Goal: Task Accomplishment & Management: Complete application form

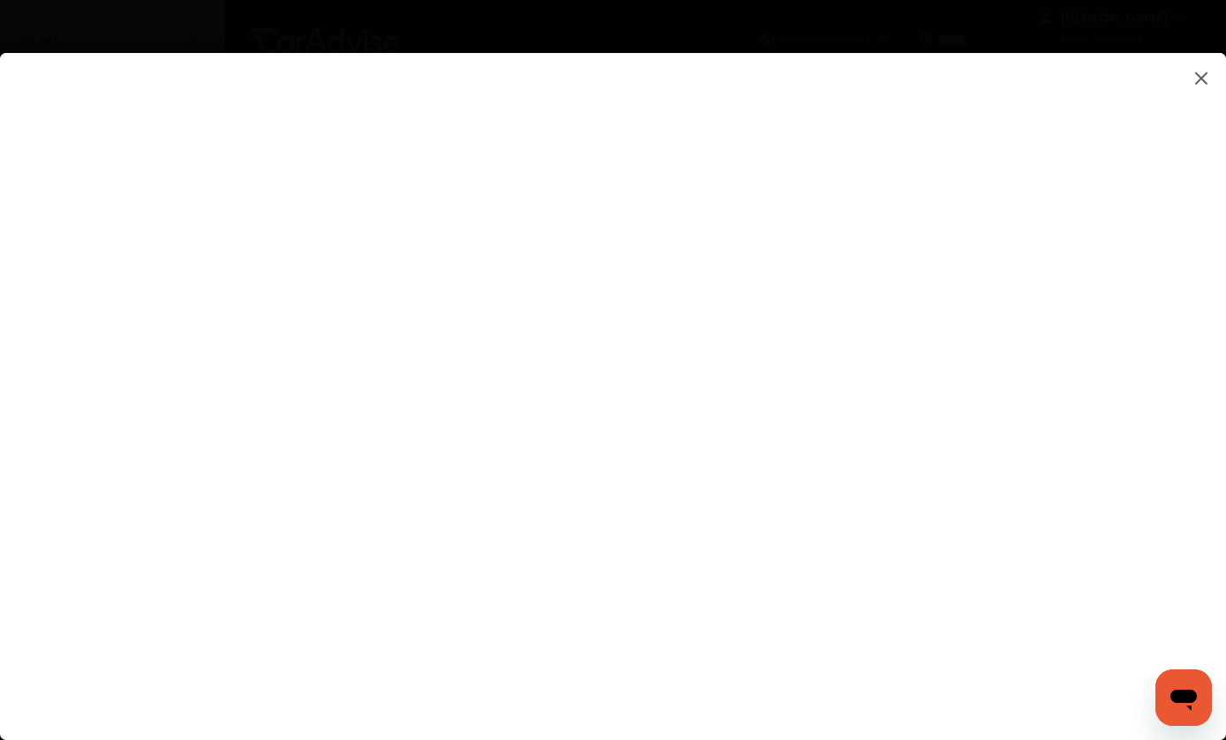
click at [649, 484] on flutter-view at bounding box center [613, 414] width 1226 height 722
click at [736, 435] on flutter-view at bounding box center [613, 414] width 1226 height 722
type textarea "**********"
type input "*"
click at [741, 482] on flutter-view at bounding box center [613, 414] width 1226 height 722
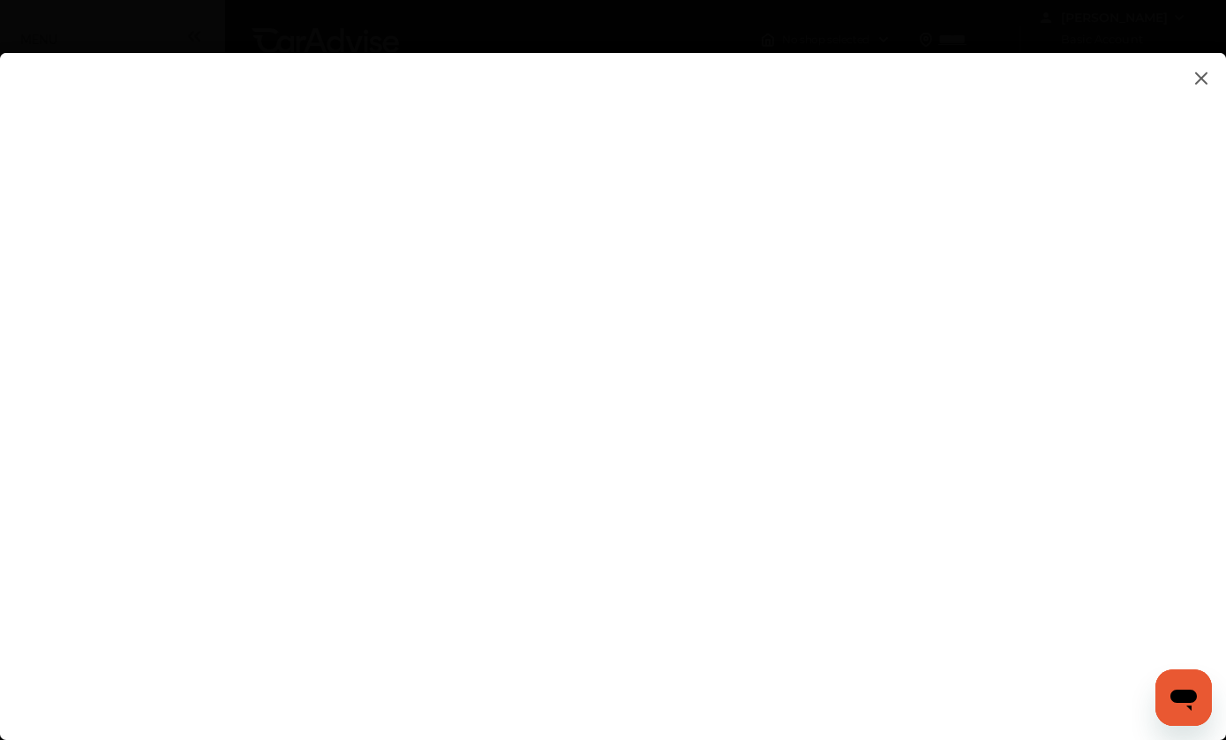
click at [664, 697] on flutter-view at bounding box center [613, 414] width 1226 height 722
click at [760, 117] on flutter-view at bounding box center [613, 414] width 1226 height 722
click at [712, 715] on flutter-view at bounding box center [613, 414] width 1226 height 722
click at [729, 469] on flutter-view at bounding box center [613, 414] width 1226 height 722
click at [684, 361] on flutter-view at bounding box center [613, 414] width 1226 height 722
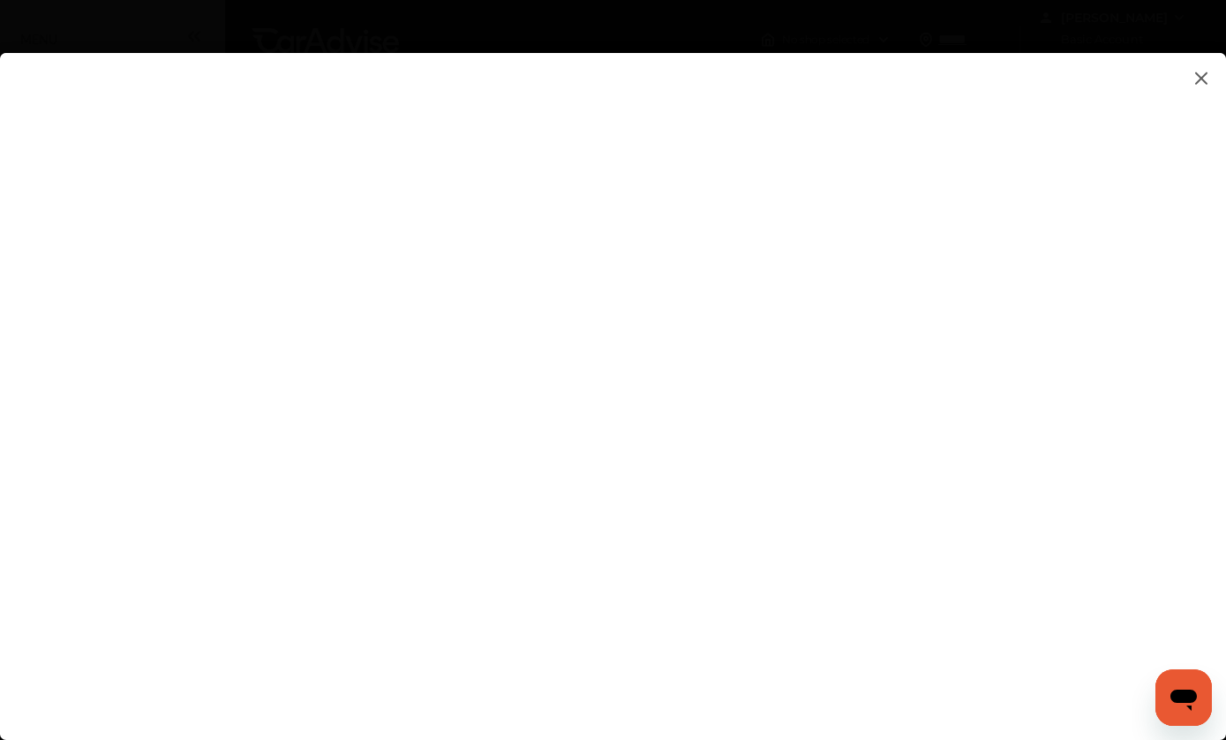
click at [512, 502] on flutter-view at bounding box center [613, 414] width 1226 height 722
